Goal: Task Accomplishment & Management: Manage account settings

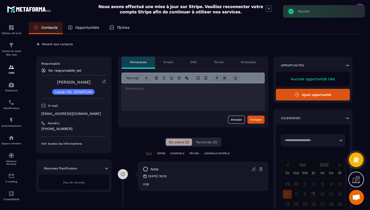
click at [41, 42] on div "Revenir aux contacts" at bounding box center [54, 44] width 37 height 5
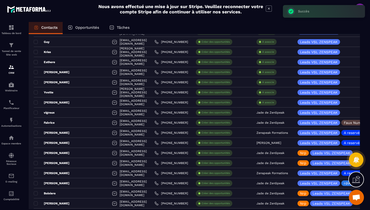
scroll to position [308, 0]
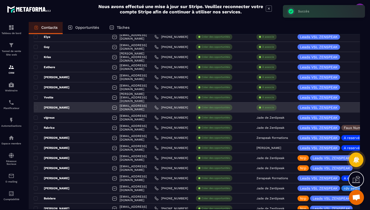
click at [269, 107] on p "À associe" at bounding box center [269, 108] width 12 height 4
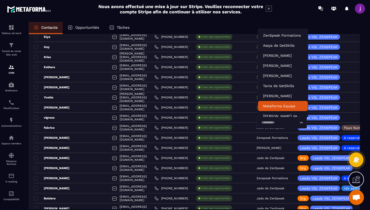
scroll to position [4, 0]
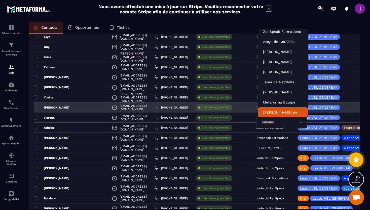
click at [275, 123] on input "Search for option" at bounding box center [279, 123] width 39 height 6
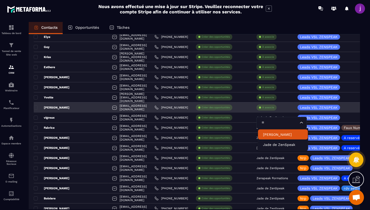
scroll to position [0, 0]
type input "****"
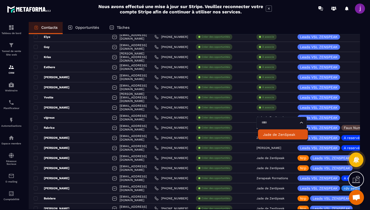
click at [273, 134] on p "Jade de ZenSpeak" at bounding box center [283, 134] width 40 height 5
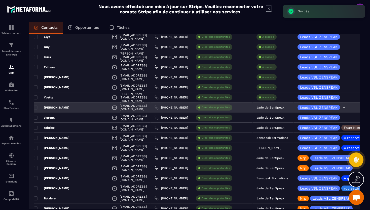
click at [346, 107] on icon at bounding box center [344, 107] width 3 height 3
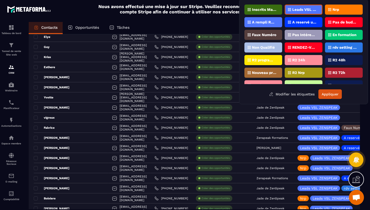
click at [338, 12] on div "Nrp" at bounding box center [344, 10] width 38 height 10
click at [326, 90] on button "Appliquer" at bounding box center [330, 94] width 23 height 10
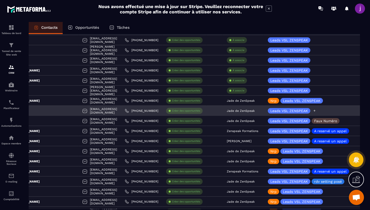
scroll to position [0, 31]
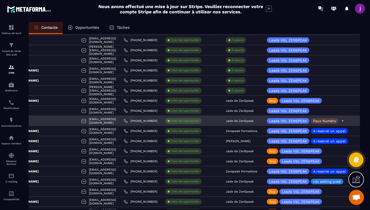
click at [343, 121] on icon at bounding box center [342, 120] width 3 height 3
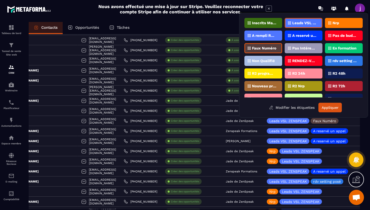
click at [269, 46] on p "Faux Numéro" at bounding box center [264, 48] width 24 height 4
click at [344, 24] on div "Nrp" at bounding box center [344, 23] width 38 height 10
click at [330, 105] on button "Appliquer" at bounding box center [330, 108] width 23 height 10
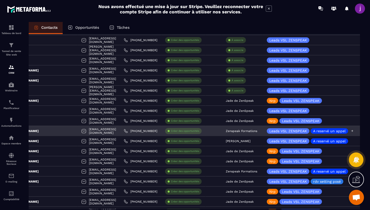
scroll to position [318, 0]
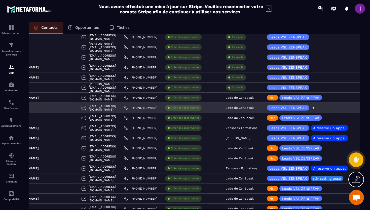
click at [315, 108] on icon at bounding box center [313, 107] width 3 height 3
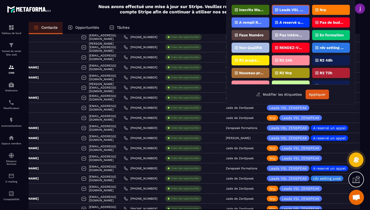
click at [248, 33] on p "Faux Numéro" at bounding box center [251, 35] width 24 height 4
click at [323, 93] on button "Appliquer" at bounding box center [317, 94] width 23 height 10
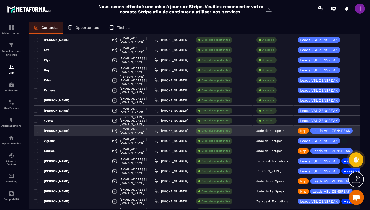
scroll to position [285, 0]
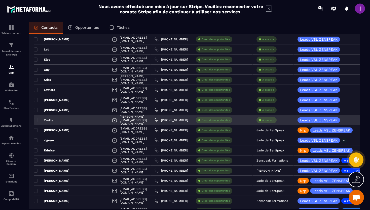
click at [81, 120] on div "Yvette" at bounding box center [71, 120] width 75 height 10
